Goal: Find contact information: Find contact information

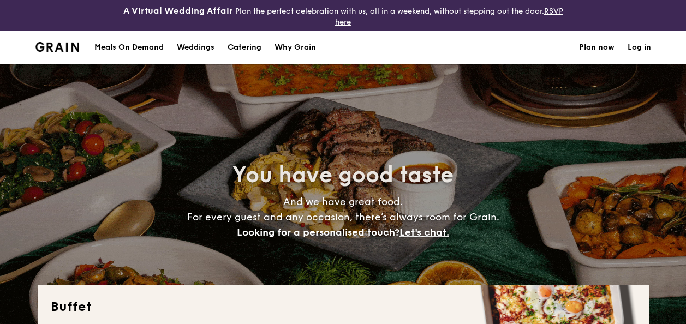
select select
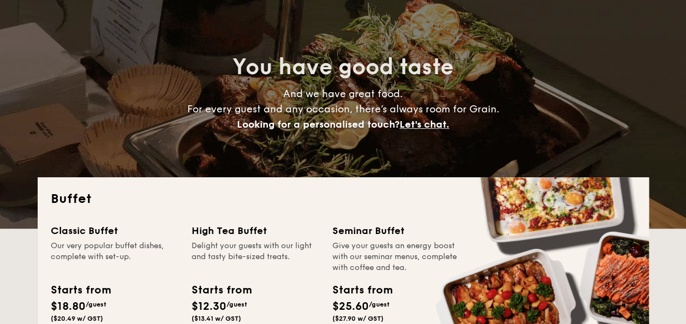
scroll to position [81, 0]
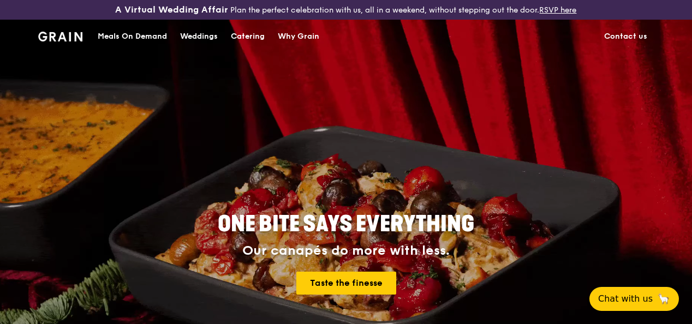
click at [635, 46] on link "Contact us" at bounding box center [626, 36] width 56 height 33
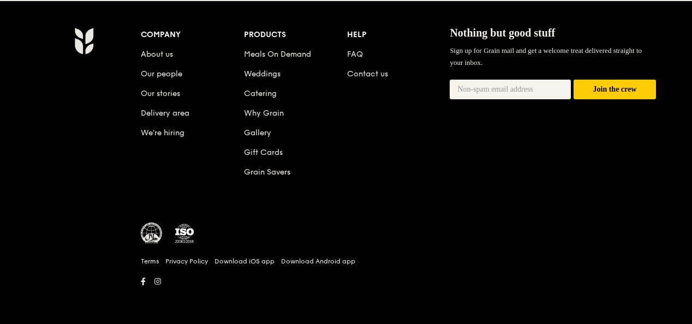
scroll to position [382, 0]
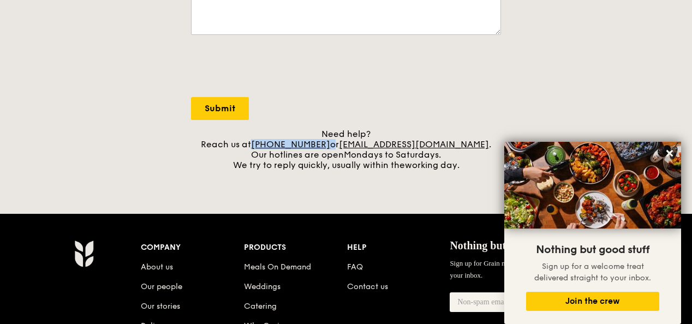
drag, startPoint x: 344, startPoint y: 151, endPoint x: 276, endPoint y: 151, distance: 67.7
click at [276, 151] on div "Need help? Reach us at [PHONE_NUMBER] or [EMAIL_ADDRESS][DOMAIN_NAME] . Our hot…" at bounding box center [346, 150] width 310 height 42
drag, startPoint x: 276, startPoint y: 151, endPoint x: 295, endPoint y: 151, distance: 18.6
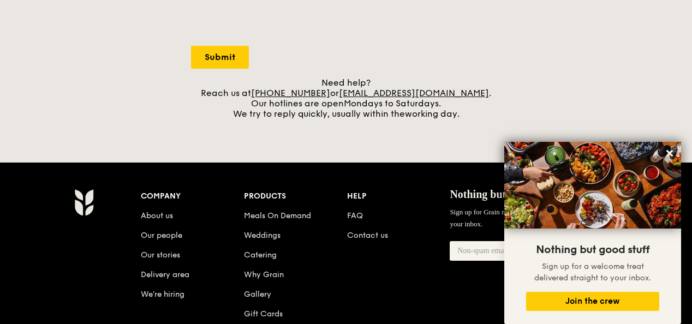
click at [316, 115] on div "Need help? Reach us at +65 3163 5335 or concierge@grain.com.sg . Our hotlines a…" at bounding box center [346, 99] width 310 height 42
drag, startPoint x: 332, startPoint y: 98, endPoint x: 321, endPoint y: 100, distance: 11.1
click at [321, 98] on link "+65 3163 5335" at bounding box center [290, 93] width 79 height 10
click at [190, 135] on div "A Virtual Wedding Affair Plan the perfect celebration with us, all in a weekend…" at bounding box center [346, 26] width 692 height 920
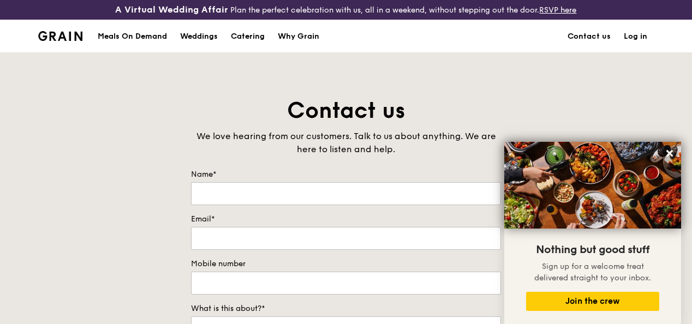
scroll to position [273, 0]
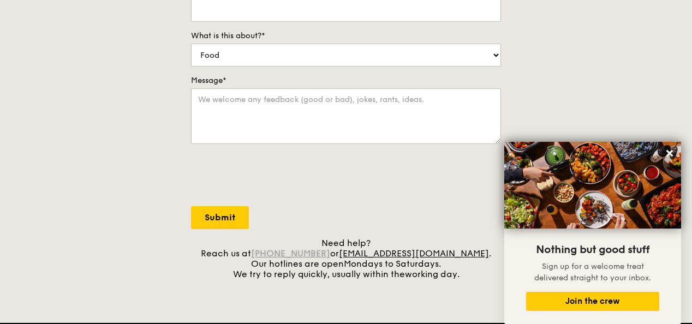
click at [319, 259] on link "+65 3163 5335" at bounding box center [290, 253] width 79 height 10
